Goal: Transaction & Acquisition: Subscribe to service/newsletter

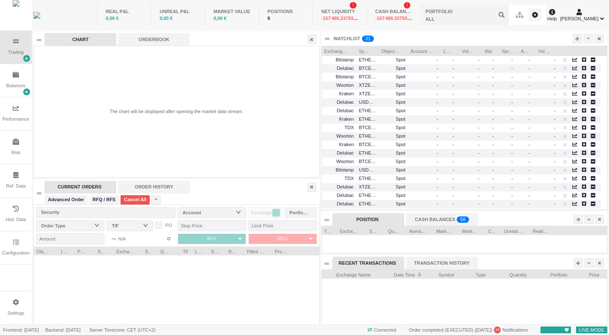
scroll to position [55, 285]
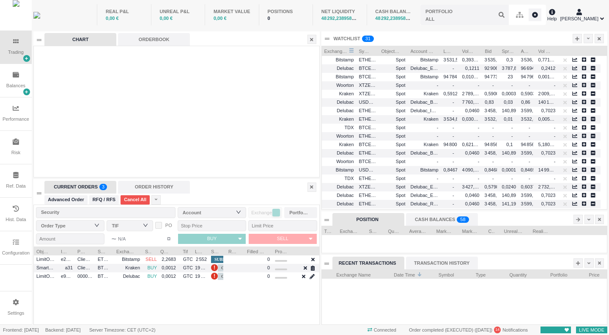
click at [337, 50] on span "Exchange Name" at bounding box center [336, 50] width 25 height 8
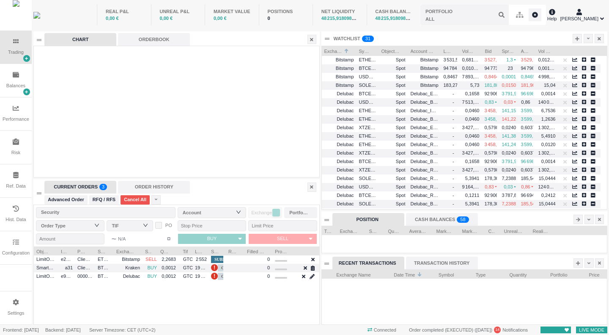
click at [476, 34] on div "WATCHLIST 0 1 2 3 4 5 6 7 8 9 0 1 2 3 4 5 6 7 8 9 0 1 2 3 4 5 6 7 8 9 0 1 2 3 4…" at bounding box center [464, 38] width 286 height 14
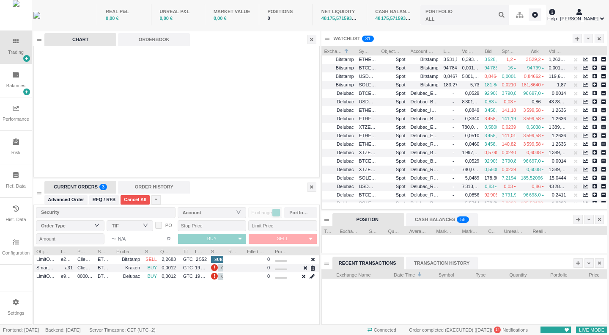
drag, startPoint x: 535, startPoint y: 49, endPoint x: 546, endPoint y: 50, distance: 10.6
click at [546, 50] on div at bounding box center [546, 50] width 3 height 8
click at [579, 38] on icon at bounding box center [577, 38] width 4 height 4
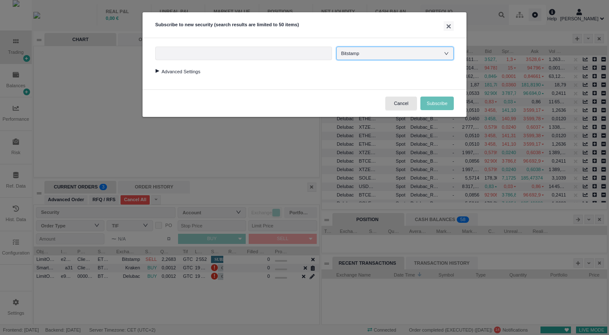
click at [377, 50] on div "Bitstamp" at bounding box center [394, 53] width 107 height 13
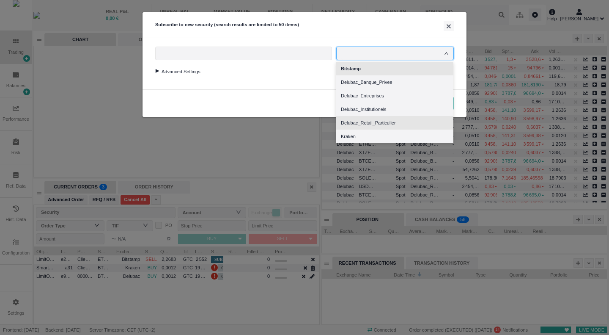
click at [393, 118] on li "Delubac_Retail_Particulier" at bounding box center [395, 123] width 118 height 14
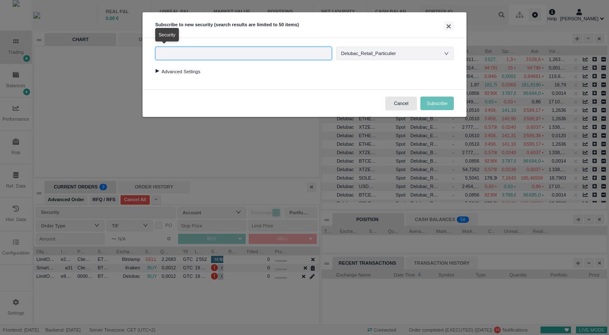
click at [311, 57] on input "text" at bounding box center [243, 54] width 177 height 14
click at [261, 72] on li "Search for Securities" at bounding box center [243, 69] width 177 height 14
click at [243, 51] on input "text" at bounding box center [243, 54] width 177 height 14
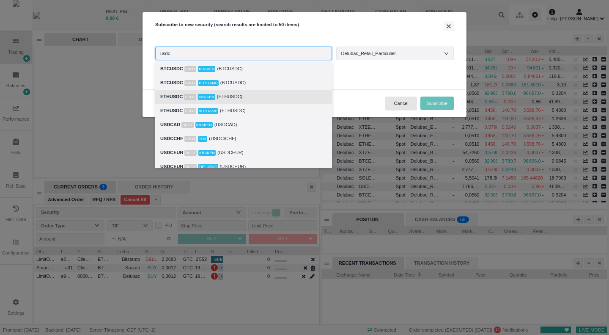
scroll to position [42, 0]
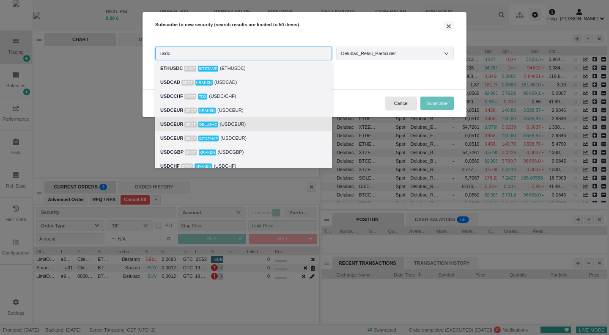
click at [224, 126] on div "USDCEUR Spot Delubac (USDCEUR)" at bounding box center [243, 124] width 167 height 10
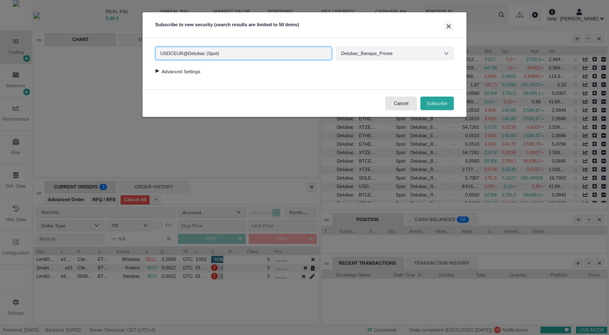
type input "USDCEUR@Delubac (Spot)"
click at [158, 70] on div at bounding box center [156, 71] width 11 height 4
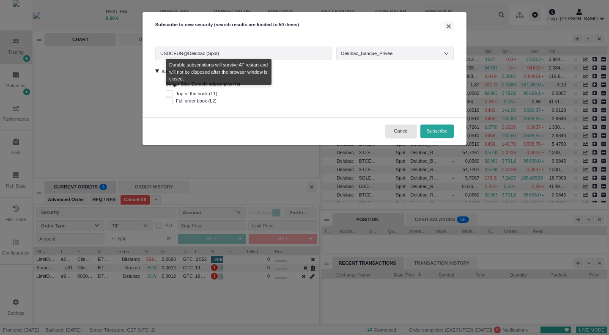
click at [176, 94] on span "Top of the book (L1)" at bounding box center [197, 93] width 48 height 5
click at [173, 94] on input "Top of the book (L1)" at bounding box center [169, 93] width 7 height 7
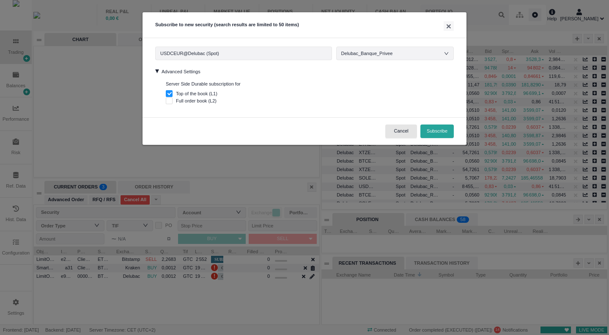
click at [314, 82] on div "Server Side Durable subscription for Top of the book (L1) Full order book (L2)" at bounding box center [310, 92] width 288 height 24
click at [438, 126] on button "Subscribe" at bounding box center [436, 131] width 33 height 14
checkbox input "false"
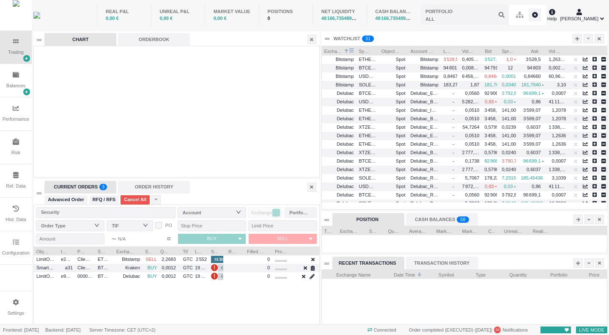
click at [335, 50] on span "Exchange Name" at bounding box center [333, 50] width 18 height 8
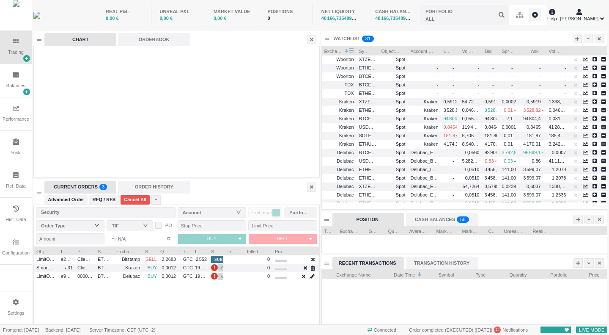
click at [335, 50] on span "Exchange Name" at bounding box center [333, 50] width 18 height 8
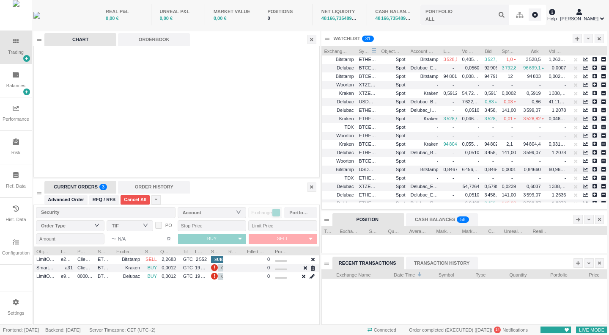
click at [368, 49] on span "Symbol" at bounding box center [365, 50] width 12 height 8
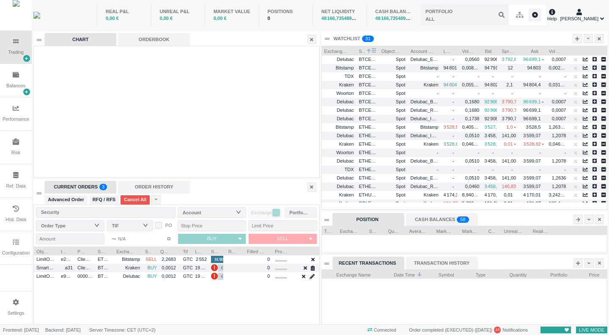
click at [368, 49] on span at bounding box center [368, 50] width 5 height 8
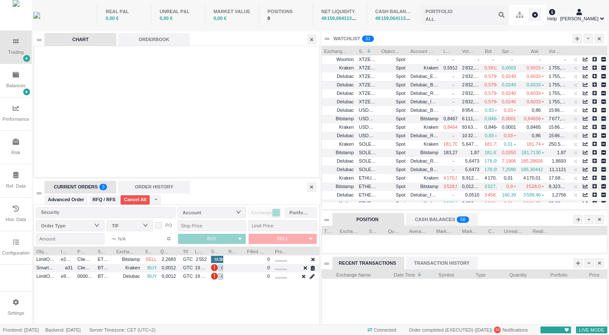
click at [576, 39] on icon at bounding box center [577, 38] width 4 height 4
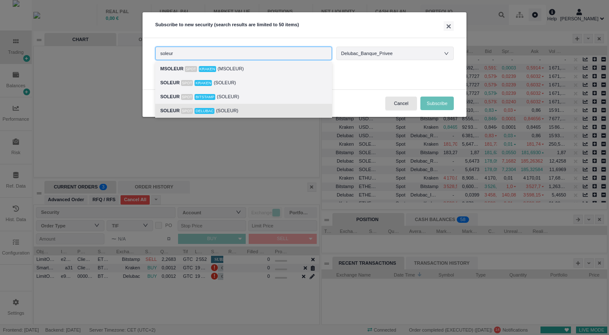
click at [246, 111] on div "SOLEUR Spot Delubac (SOLEUR)" at bounding box center [243, 111] width 167 height 10
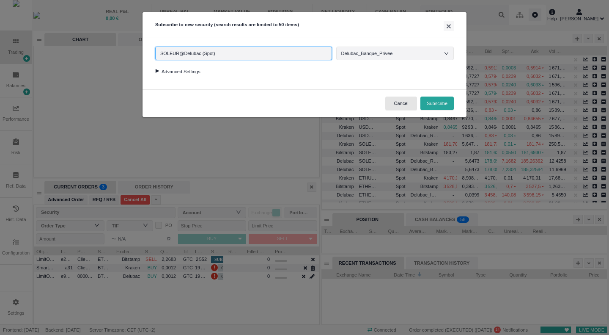
type input "SOLEUR@Delubac (Spot)"
click at [157, 70] on div at bounding box center [156, 71] width 11 height 4
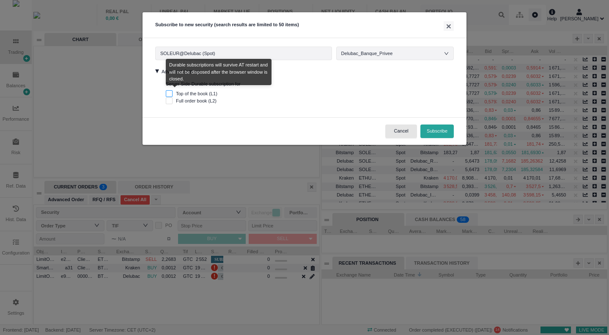
click at [172, 94] on input "Top of the book (L1)" at bounding box center [169, 93] width 7 height 7
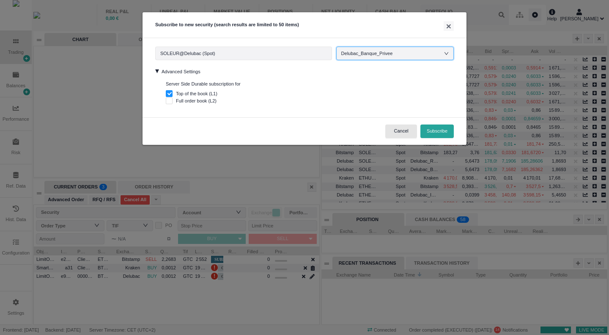
click at [396, 55] on div "Delubac_Banque_Privee" at bounding box center [371, 53] width 60 height 13
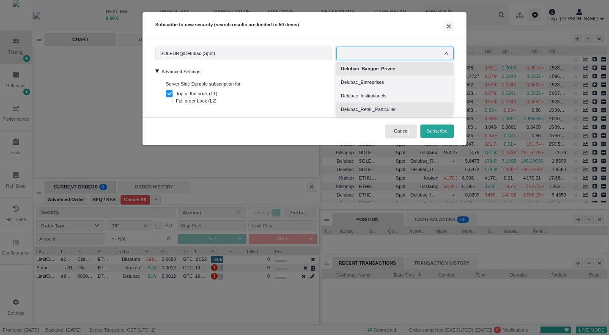
click at [397, 110] on li "Delubac_Retail_Particulier" at bounding box center [395, 109] width 118 height 14
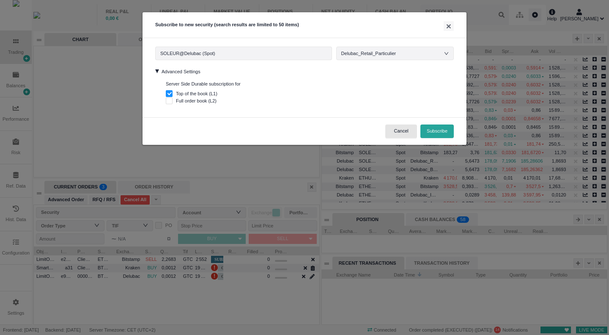
click at [439, 132] on button "Subscribe" at bounding box center [436, 131] width 33 height 14
checkbox input "false"
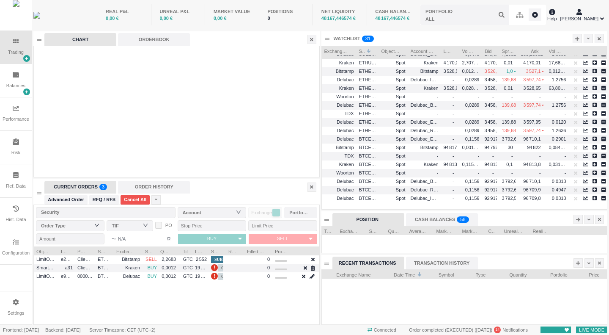
scroll to position [0, 0]
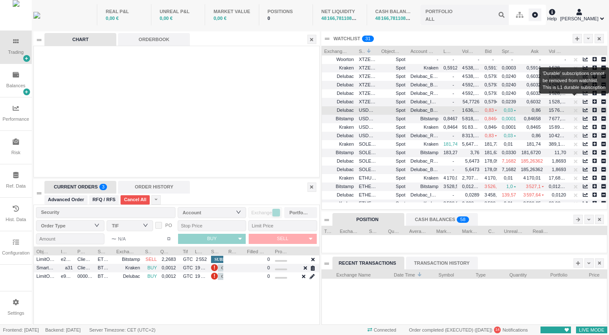
click at [574, 111] on div at bounding box center [575, 110] width 8 height 10
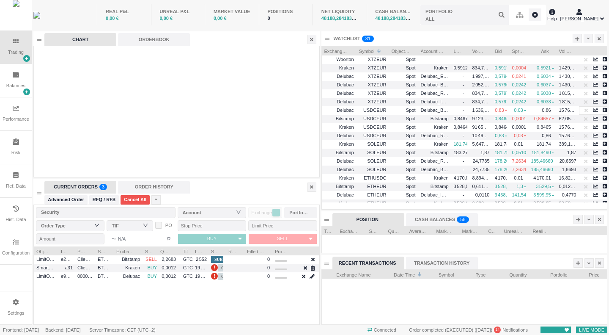
drag, startPoint x: 379, startPoint y: 51, endPoint x: 389, endPoint y: 51, distance: 10.2
click at [389, 51] on div "Exchange Name Symbol 1 Object Type Account Name Last Vol Bid Bid Spread" at bounding box center [471, 50] width 299 height 8
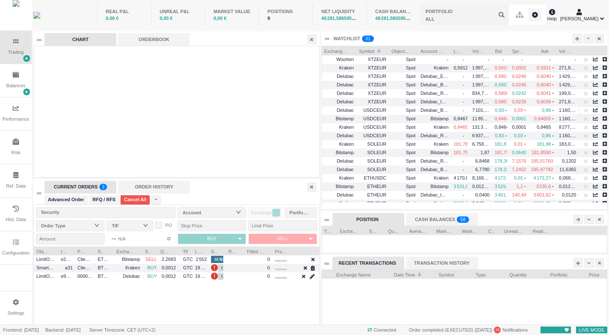
click at [17, 247] on div "Configuration" at bounding box center [16, 247] width 32 height 33
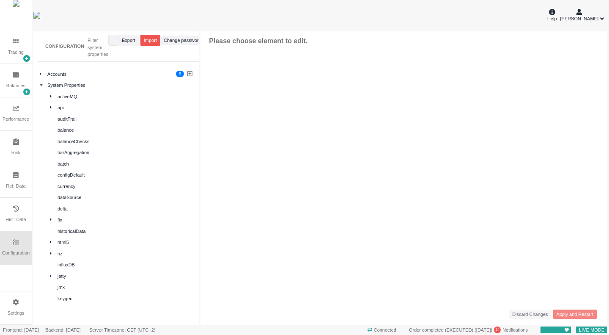
click at [41, 86] on icon at bounding box center [41, 84] width 3 height 5
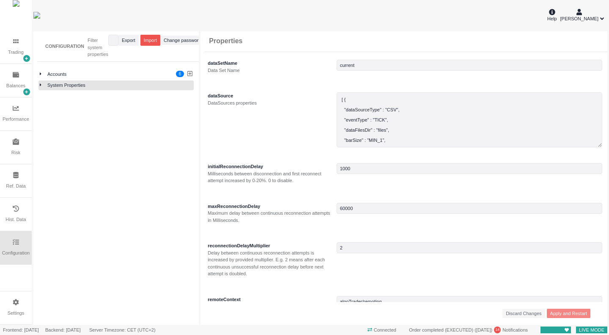
click at [42, 75] on div at bounding box center [44, 74] width 8 height 7
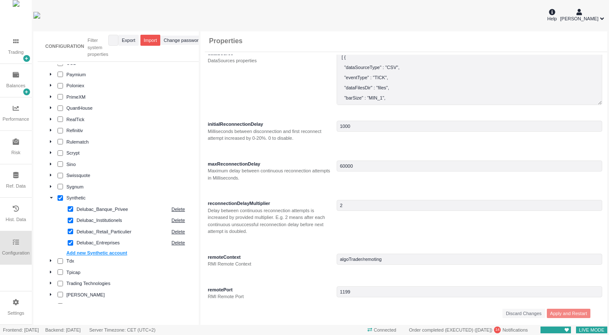
scroll to position [677, 0]
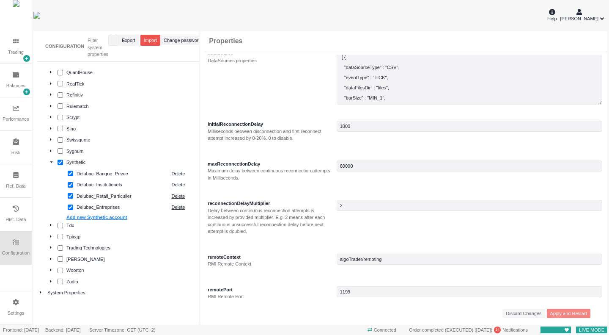
click at [123, 198] on div "Delubac_Retail_Particulier" at bounding box center [122, 195] width 91 height 7
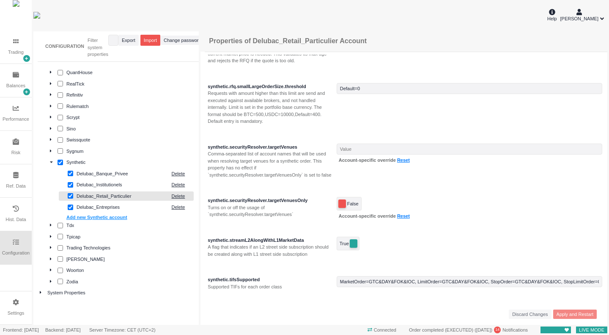
scroll to position [1652, 0]
click at [16, 250] on div "Configuration" at bounding box center [16, 247] width 32 height 33
click at [602, 19] on icon at bounding box center [602, 19] width 4 height 6
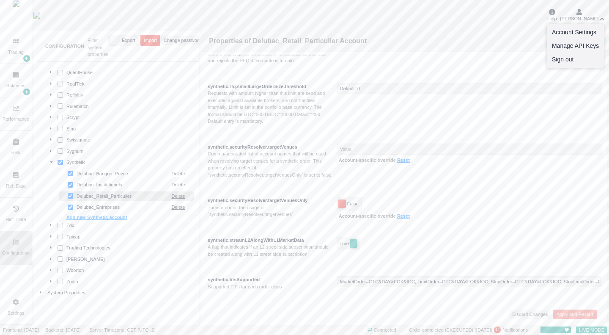
click at [595, 33] on li "Account Settings" at bounding box center [575, 32] width 57 height 14
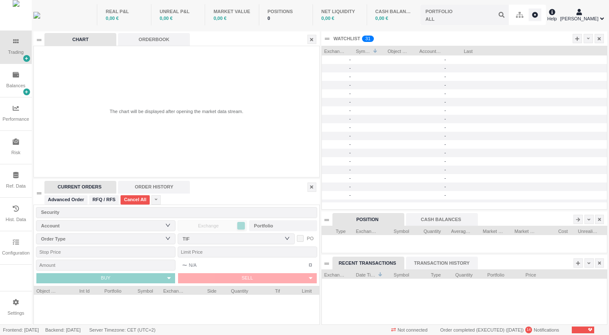
scroll to position [55, 285]
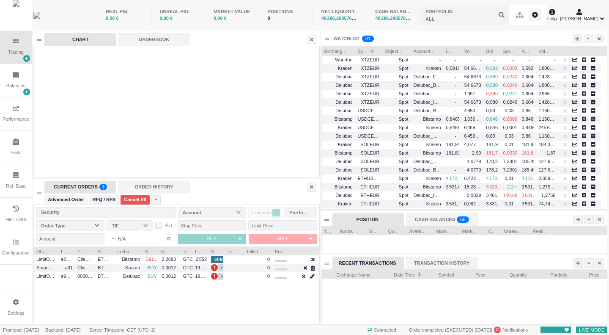
click at [16, 186] on div "Ref. Data" at bounding box center [15, 185] width 19 height 7
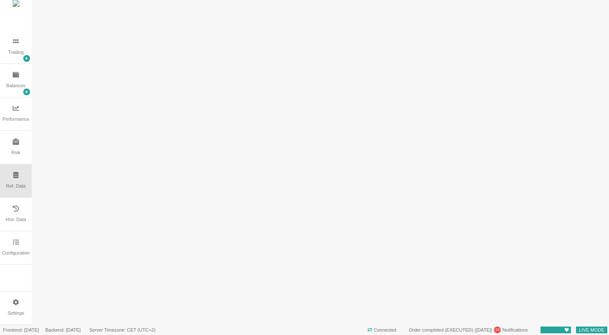
scroll to position [0, 0]
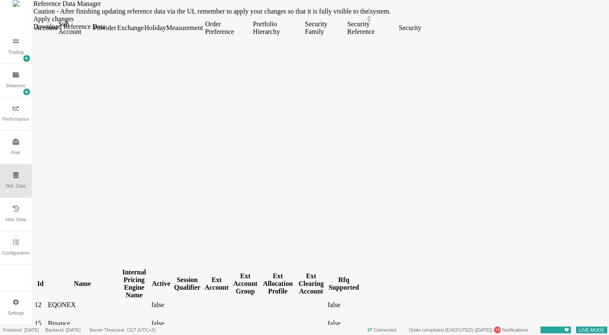
click at [46, 280] on div "Id" at bounding box center [40, 284] width 11 height 8
drag, startPoint x: 61, startPoint y: 52, endPoint x: 71, endPoint y: 52, distance: 9.7
click at [48, 287] on div at bounding box center [41, 287] width 13 height 0
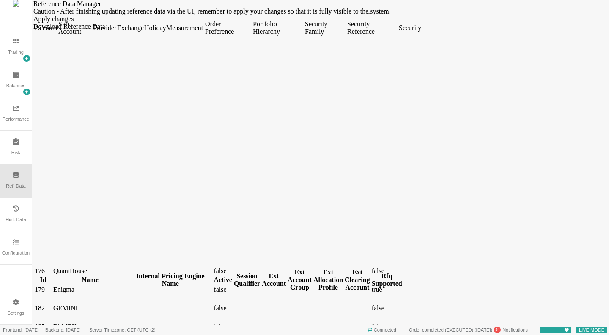
scroll to position [322, 0]
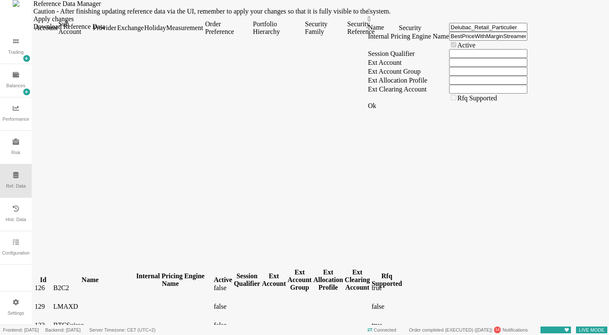
drag, startPoint x: 126, startPoint y: 50, endPoint x: 142, endPoint y: 53, distance: 16.3
click at [127, 283] on div at bounding box center [90, 283] width 74 height 0
click at [22, 44] on div "Trading" at bounding box center [16, 46] width 32 height 33
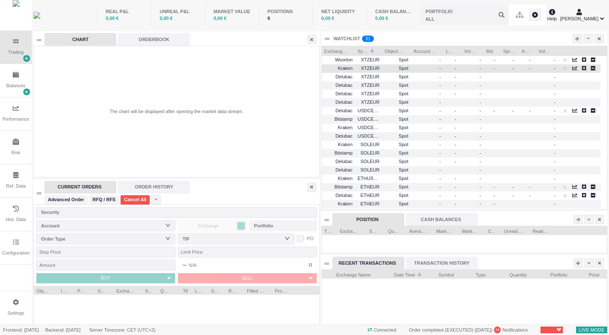
scroll to position [55, 285]
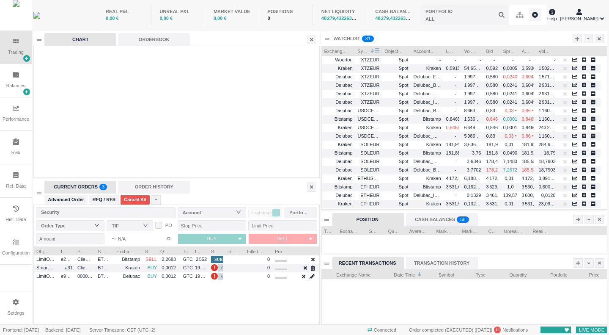
click at [361, 51] on span "Symbol" at bounding box center [363, 50] width 10 height 8
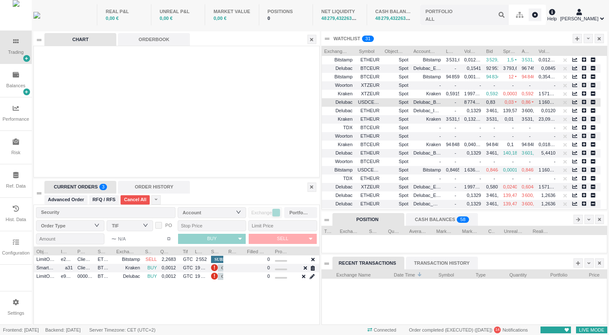
click at [373, 104] on span "USDCEUR" at bounding box center [368, 102] width 21 height 10
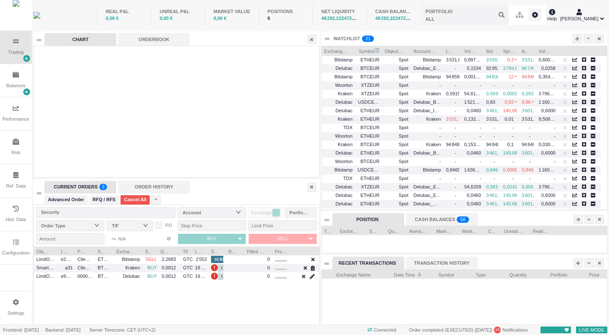
click at [370, 50] on span "Symbol" at bounding box center [366, 50] width 17 height 8
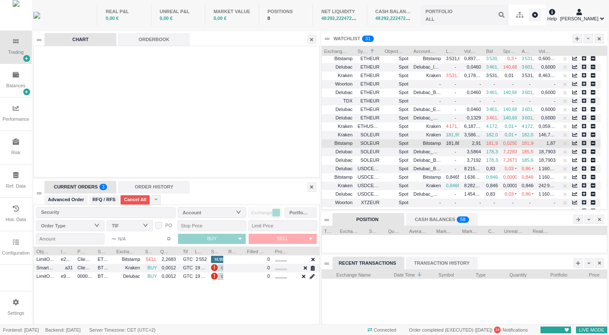
scroll to position [85, 0]
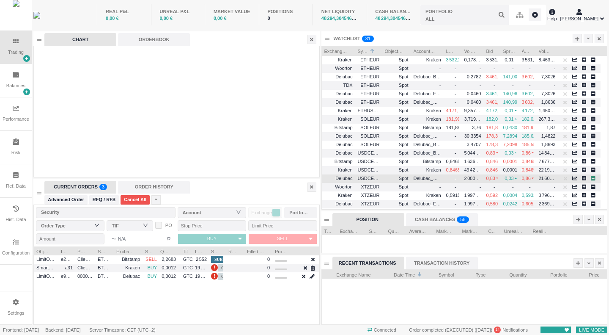
click at [592, 177] on icon "button" at bounding box center [593, 178] width 5 height 5
type input "USDCEUR@Delubac (Spot)"
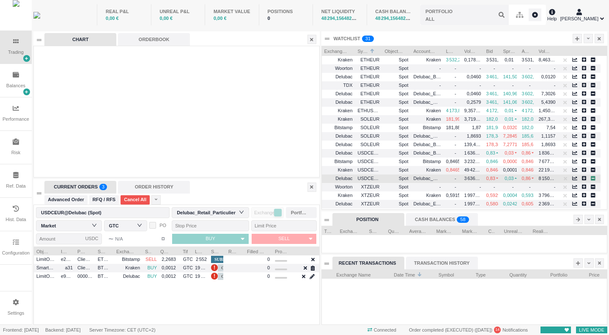
click at [592, 177] on icon "button" at bounding box center [593, 178] width 5 height 5
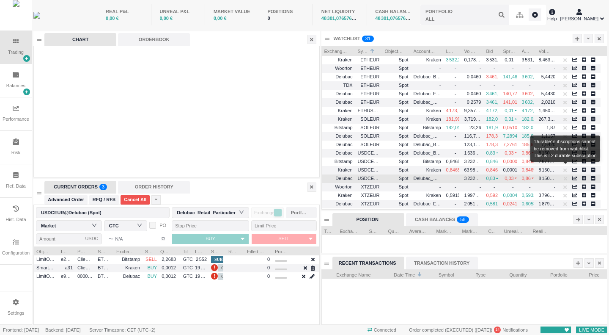
click at [563, 178] on div at bounding box center [565, 178] width 8 height 10
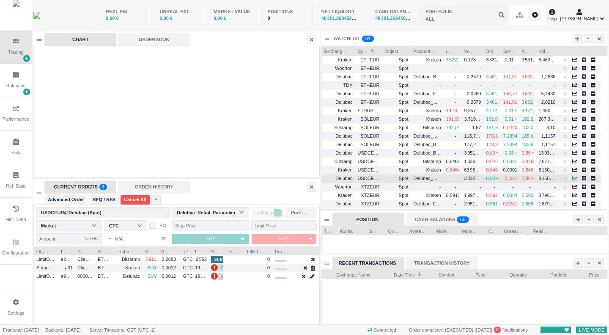
click at [573, 178] on icon "button" at bounding box center [574, 178] width 5 height 5
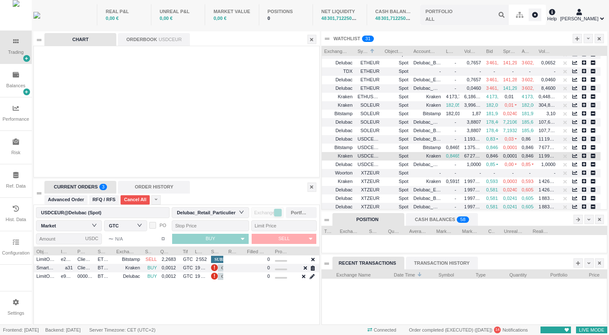
scroll to position [109, 0]
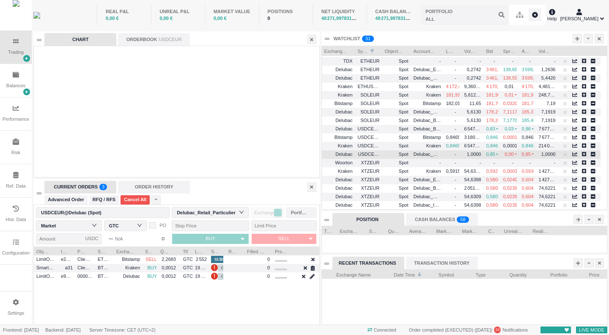
click at [373, 154] on span "USDCEUR" at bounding box center [368, 154] width 21 height 10
click at [329, 156] on span "Delubac" at bounding box center [338, 154] width 28 height 10
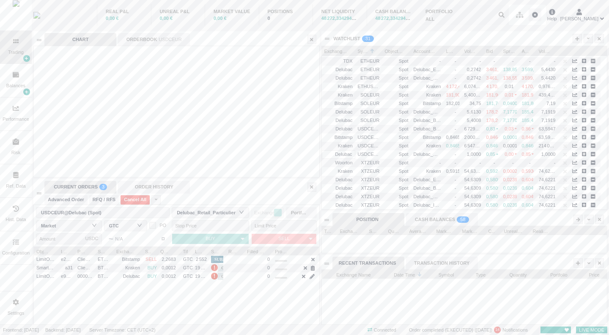
click at [331, 40] on body "Trading Balances Performance Risk Ref. Data Hist. Data Configuration Settings R…" at bounding box center [304, 167] width 609 height 335
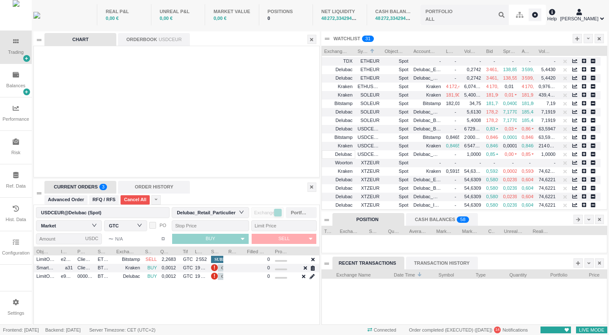
click at [368, 38] on sup "0 1 2 3 4 5 6 7 8 9 0 1 2 3 4 5 6 7 8 9 0 1 2 3 4 5 6 7 8 9 0 1 2 3 4 5 6 7 8 9…" at bounding box center [368, 39] width 12 height 6
